Goal: Information Seeking & Learning: Learn about a topic

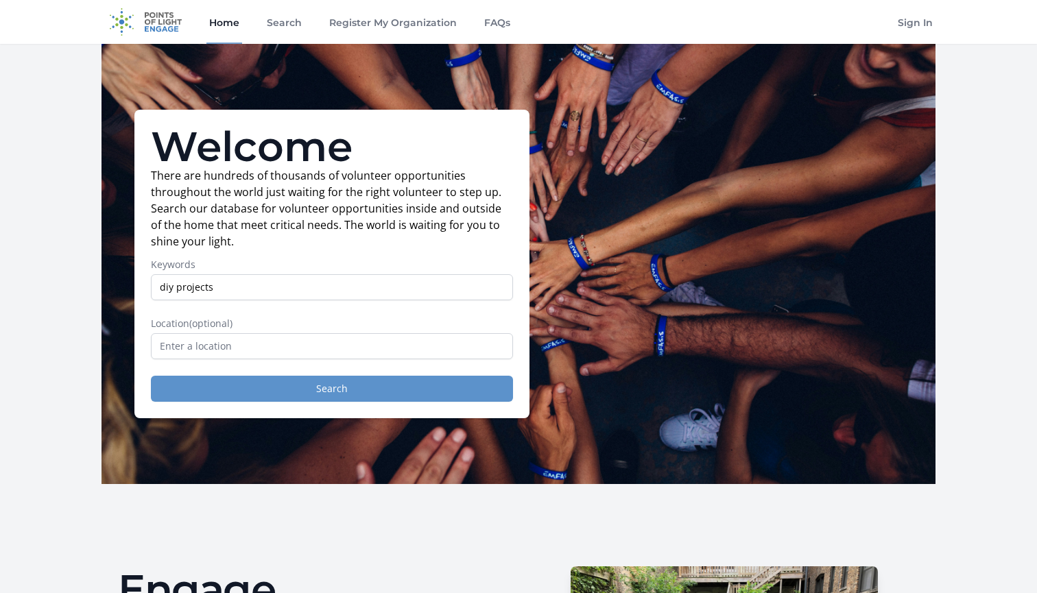
type input "diy projects"
click at [422, 390] on button "Search" at bounding box center [332, 389] width 362 height 26
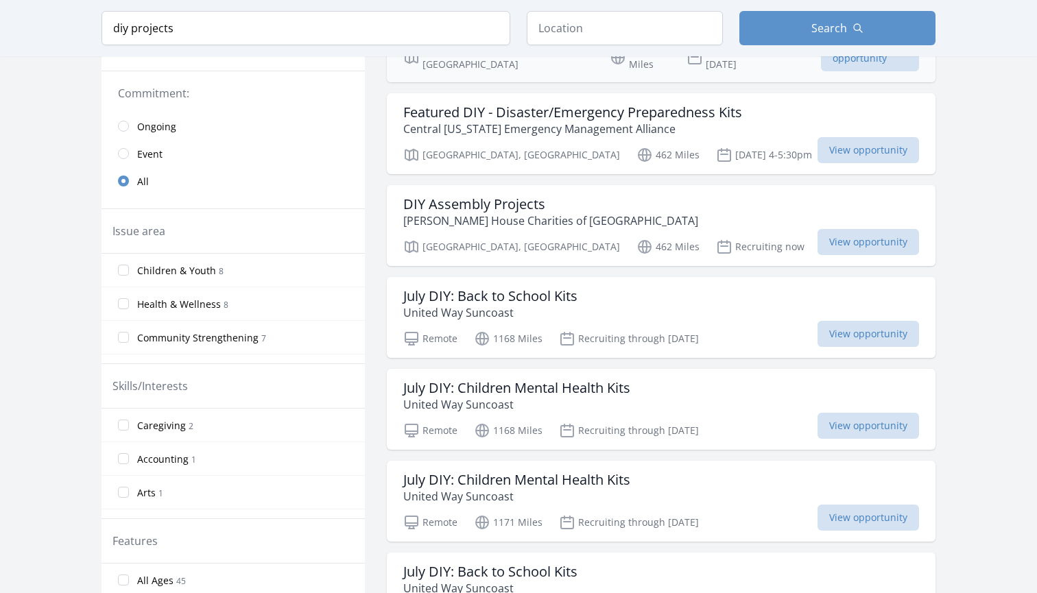
scroll to position [324, 0]
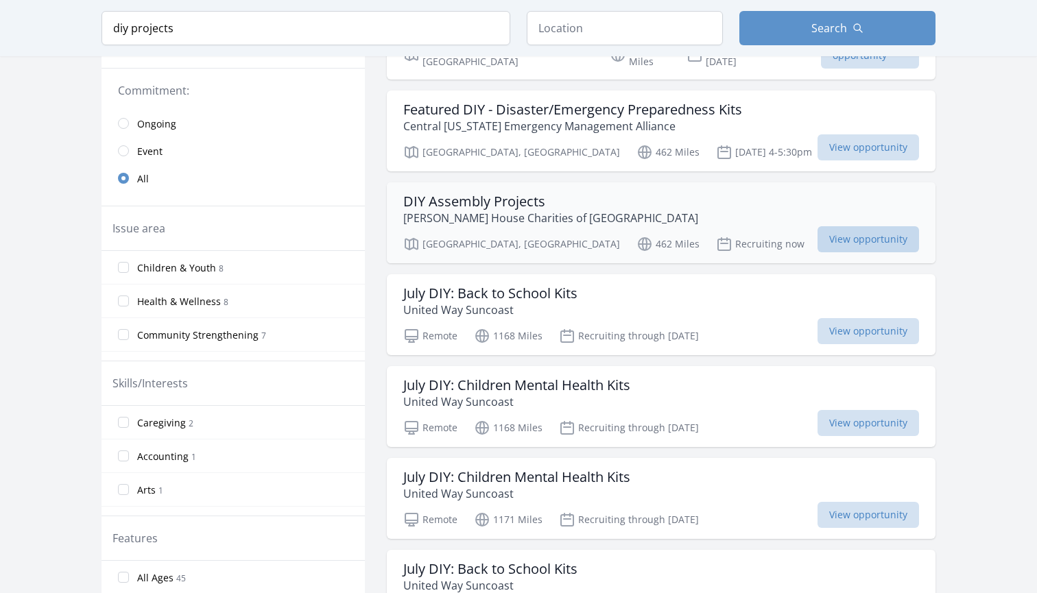
click at [848, 226] on span "View opportunity" at bounding box center [868, 239] width 102 height 26
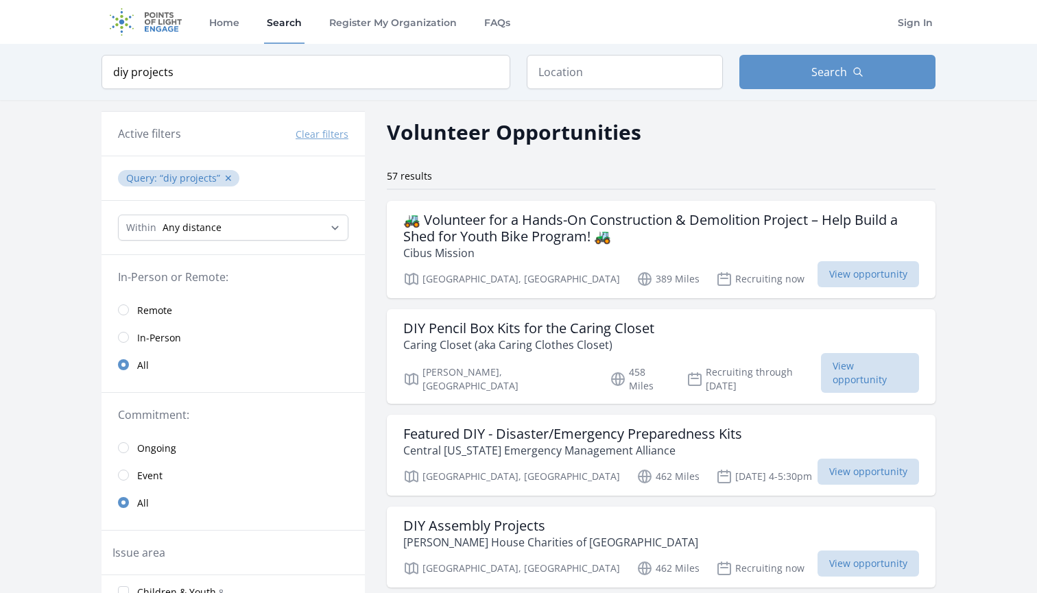
scroll to position [0, 0]
select select "8046"
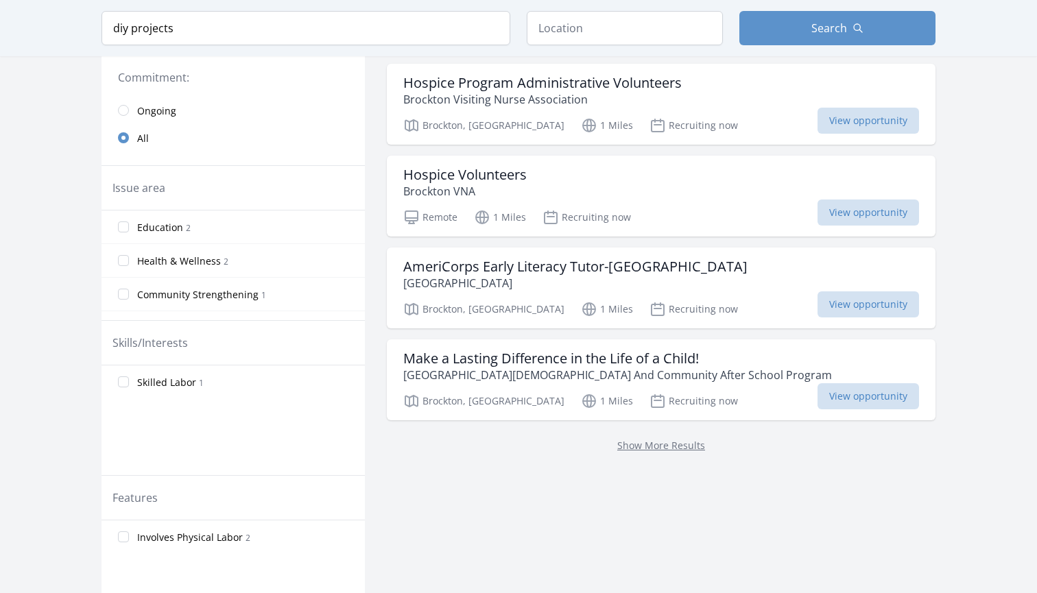
scroll to position [346, 0]
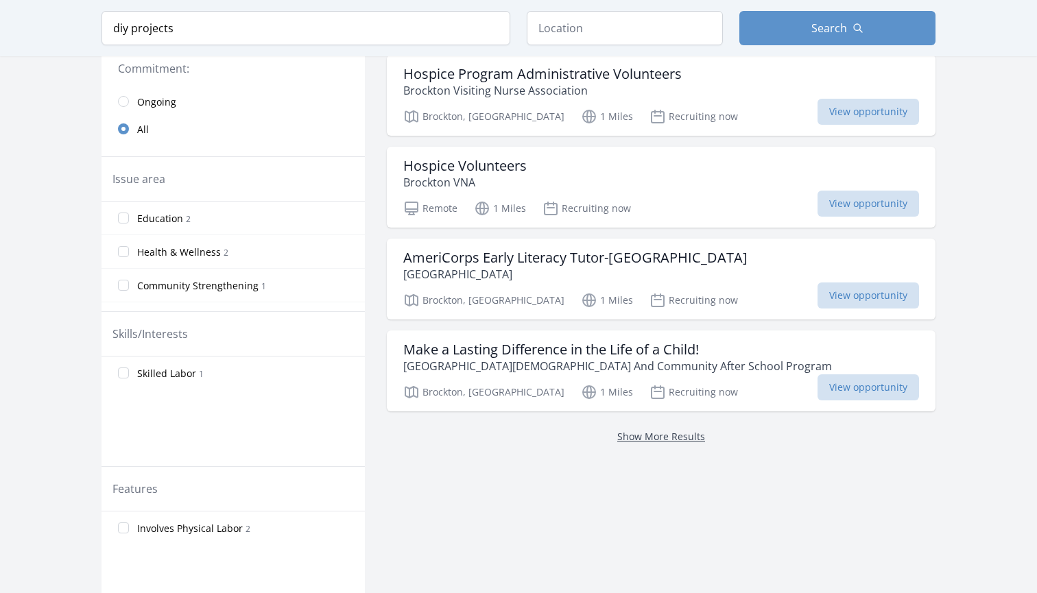
click at [617, 430] on link "Show More Results" at bounding box center [661, 436] width 88 height 13
click at [189, 247] on span "Health & Wellness" at bounding box center [179, 253] width 84 height 14
click at [129, 247] on input "Health & Wellness 2" at bounding box center [123, 251] width 11 height 11
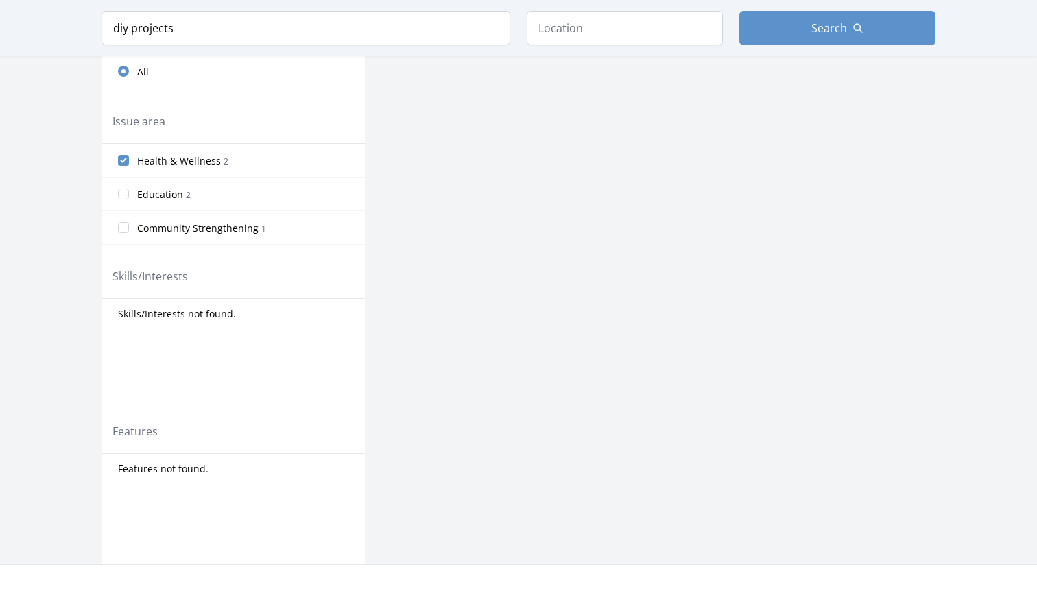
scroll to position [414, 0]
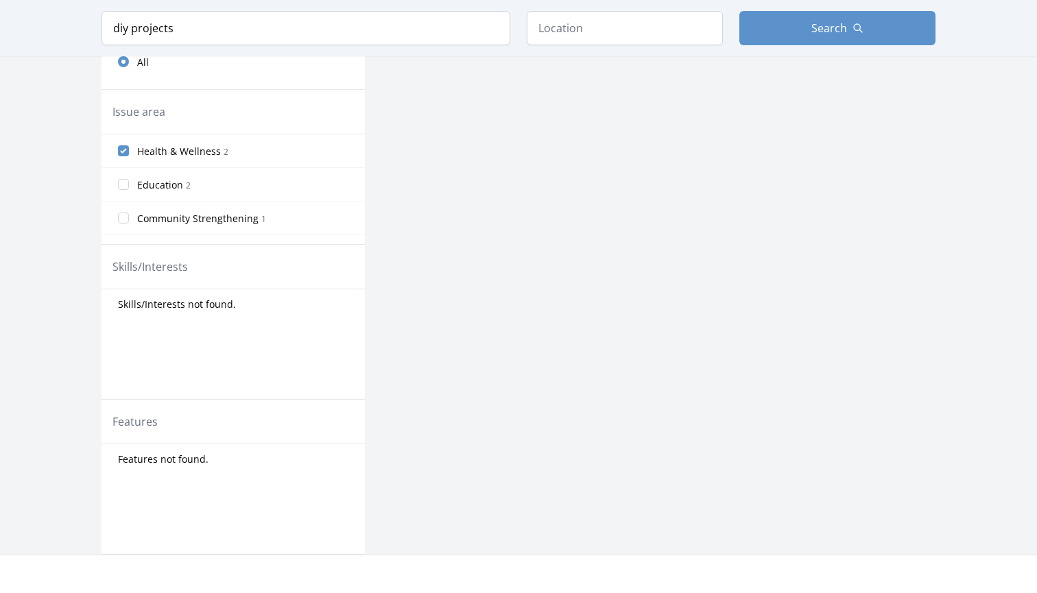
click at [186, 142] on label "Health & Wellness 2" at bounding box center [233, 150] width 263 height 27
click at [129, 145] on input "Health & Wellness 2" at bounding box center [123, 150] width 11 height 11
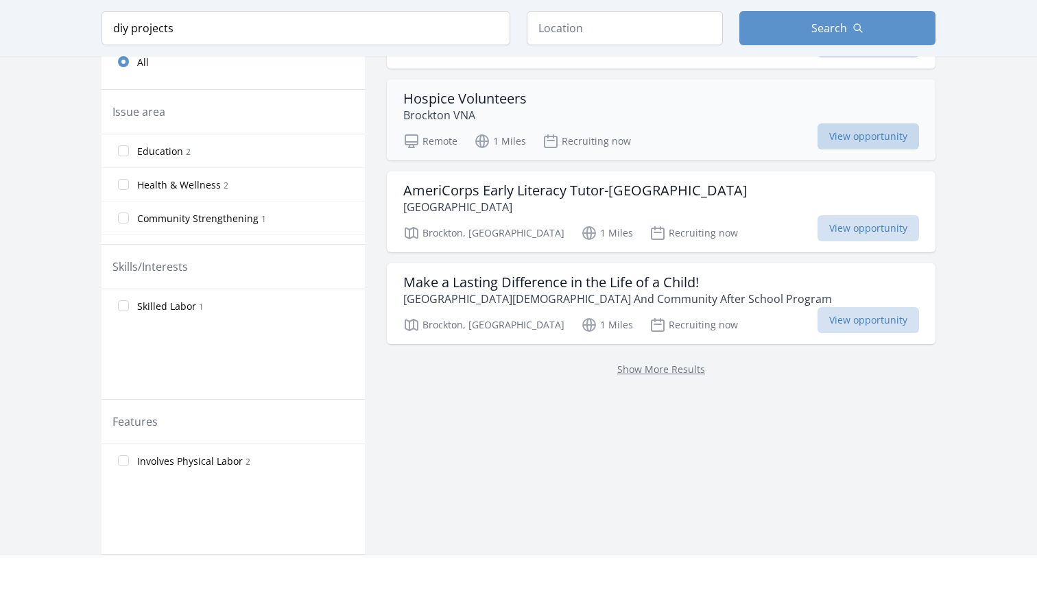
click at [817, 123] on span "View opportunity" at bounding box center [868, 136] width 102 height 26
